Goal: Task Accomplishment & Management: Use online tool/utility

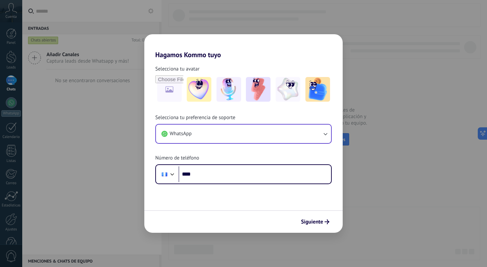
click at [295, 134] on button "WhatsApp" at bounding box center [243, 134] width 175 height 18
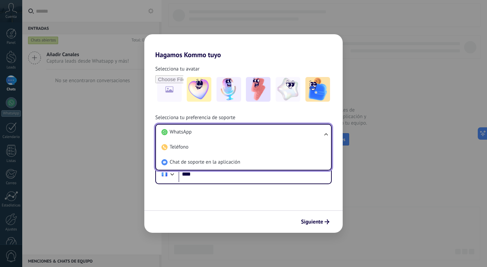
click at [280, 59] on div "Selecciona tu avatar Selecciona tu preferencia de soporte WhatsApp WhatsApp Tel…" at bounding box center [243, 121] width 198 height 125
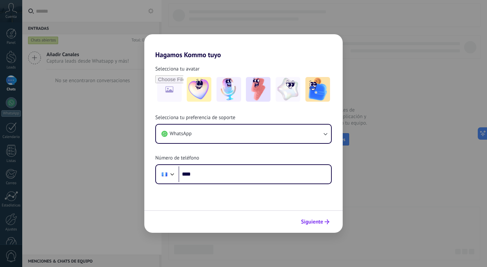
click at [325, 223] on icon "submit" at bounding box center [327, 221] width 5 height 5
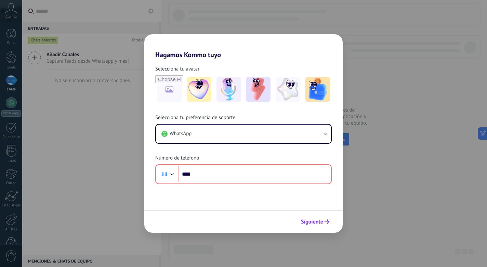
click at [308, 219] on button "Siguiente" at bounding box center [315, 222] width 35 height 12
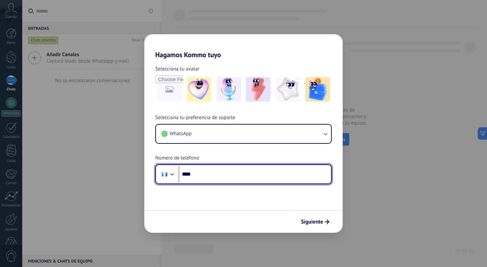
click at [277, 176] on input "****" at bounding box center [255, 174] width 153 height 16
type input "**********"
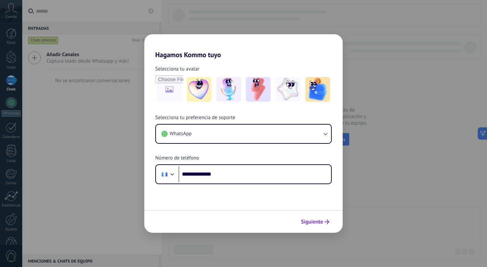
click at [317, 224] on span "Siguiente" at bounding box center [312, 221] width 22 height 5
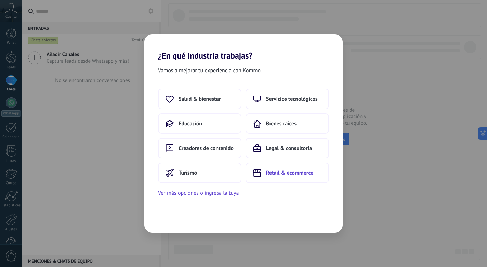
click at [282, 174] on span "Retail & ecommerce" at bounding box center [289, 172] width 47 height 7
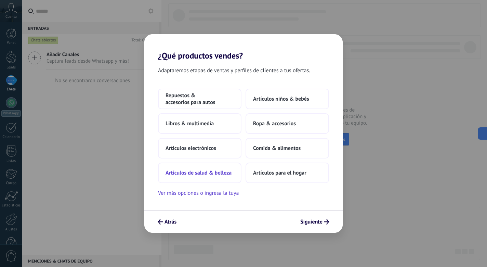
click at [223, 175] on span "Artículos de salud & belleza" at bounding box center [199, 172] width 66 height 7
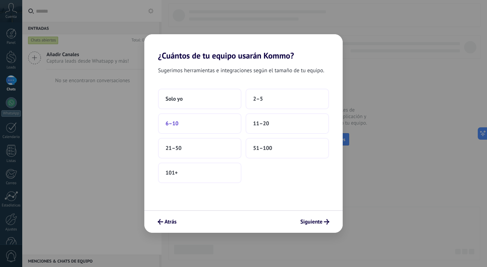
click at [210, 128] on button "6–10" at bounding box center [199, 123] width 83 height 21
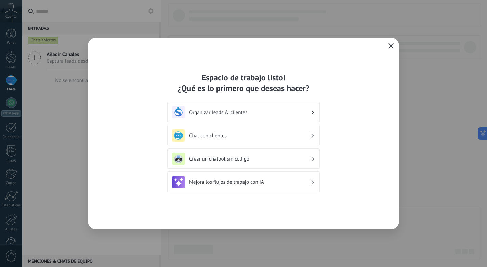
click at [278, 136] on h3 "Chat con clientes" at bounding box center [249, 135] width 121 height 7
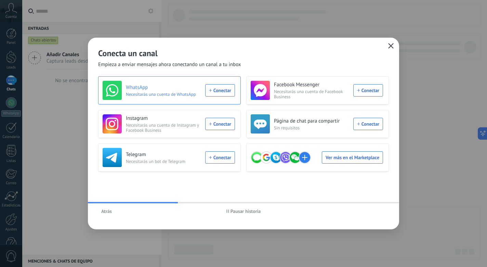
click at [222, 90] on div "WhatsApp Necesitarás una cuenta de WhatsApp Conectar" at bounding box center [169, 90] width 132 height 19
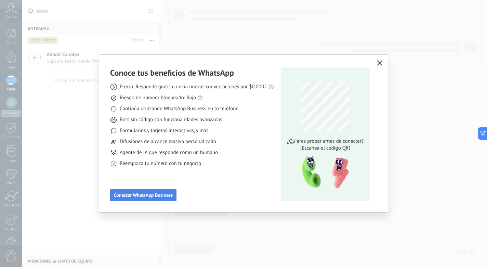
click at [149, 195] on span "Conectar WhatsApp Business" at bounding box center [143, 195] width 59 height 5
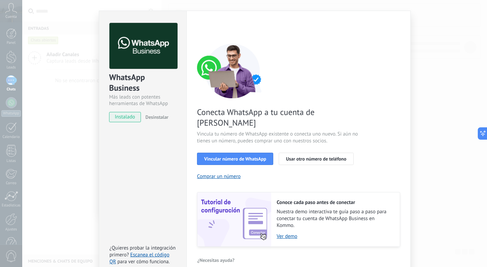
scroll to position [21, 0]
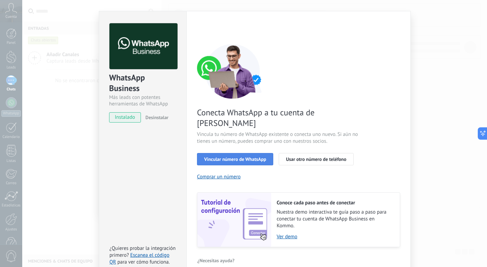
click at [230, 157] on span "Vincular número de WhatsApp" at bounding box center [235, 159] width 62 height 5
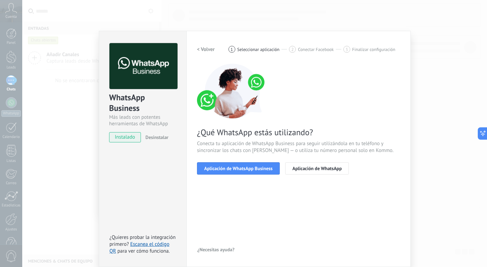
scroll to position [1, 0]
click at [245, 169] on span "Aplicación de WhatsApp Business" at bounding box center [238, 168] width 68 height 5
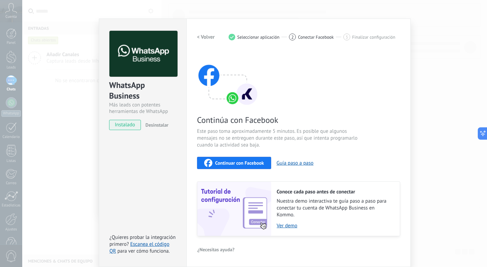
scroll to position [13, 0]
click at [240, 161] on span "Continuar con Facebook" at bounding box center [239, 163] width 49 height 5
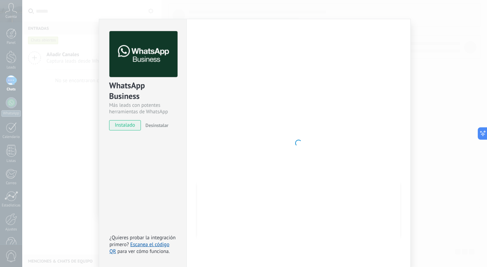
click at [326, 74] on div at bounding box center [298, 143] width 203 height 224
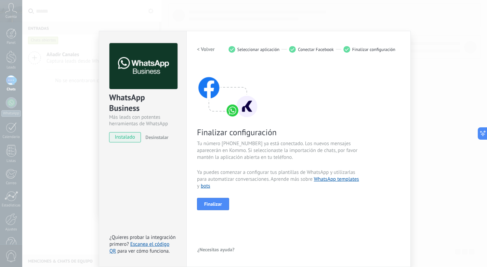
scroll to position [1, 0]
click at [212, 202] on span "Finalizar" at bounding box center [213, 204] width 18 height 5
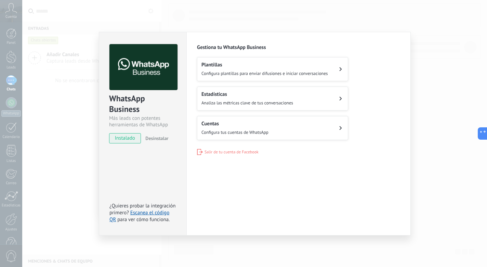
click at [435, 62] on div "WhatsApp Business Más leads con potentes herramientas de WhatsApp instalado Des…" at bounding box center [254, 133] width 465 height 267
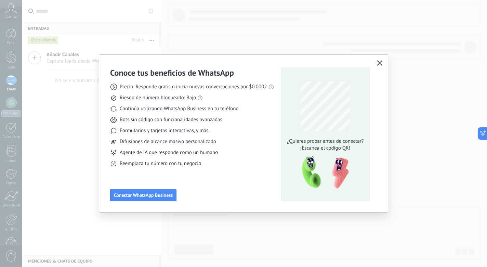
click at [375, 67] on button "button" at bounding box center [379, 64] width 9 height 10
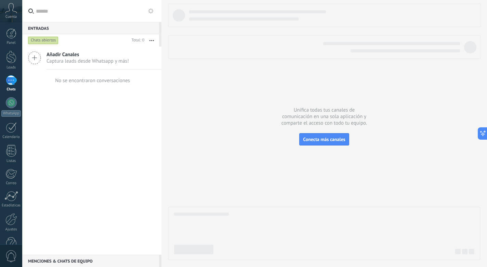
scroll to position [18, 0]
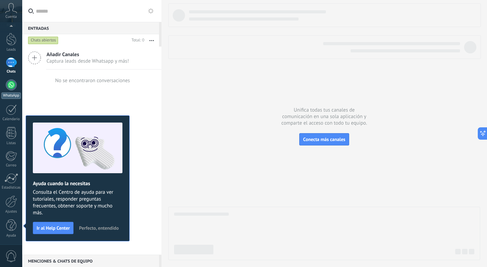
click at [12, 84] on div at bounding box center [11, 84] width 11 height 11
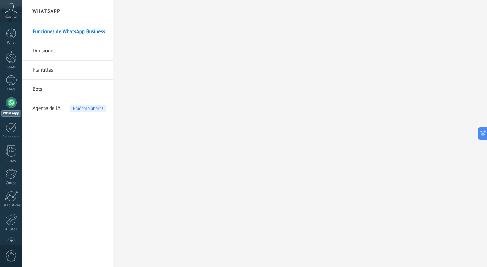
click at [66, 52] on link "Difusiones" at bounding box center [69, 50] width 73 height 19
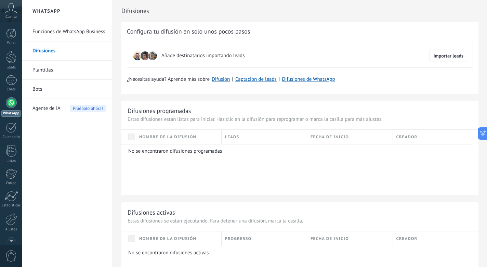
click at [44, 90] on link "Bots" at bounding box center [69, 89] width 73 height 19
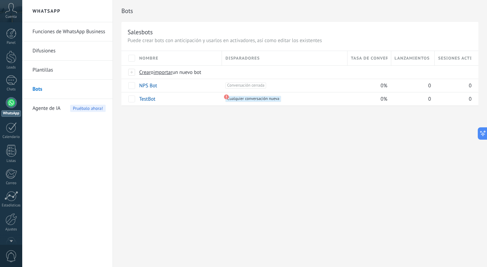
click at [68, 33] on link "Funciones de WhatsApp Business" at bounding box center [69, 31] width 73 height 19
